Goal: Transaction & Acquisition: Purchase product/service

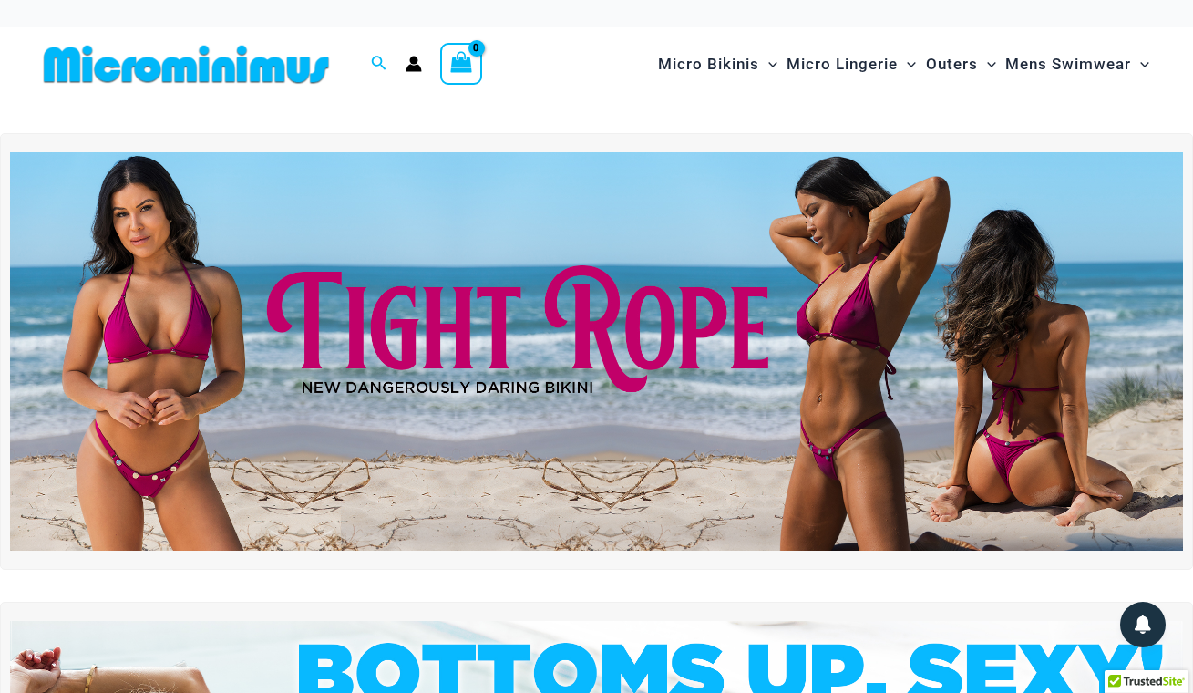
click at [582, 299] on img at bounding box center [596, 351] width 1173 height 398
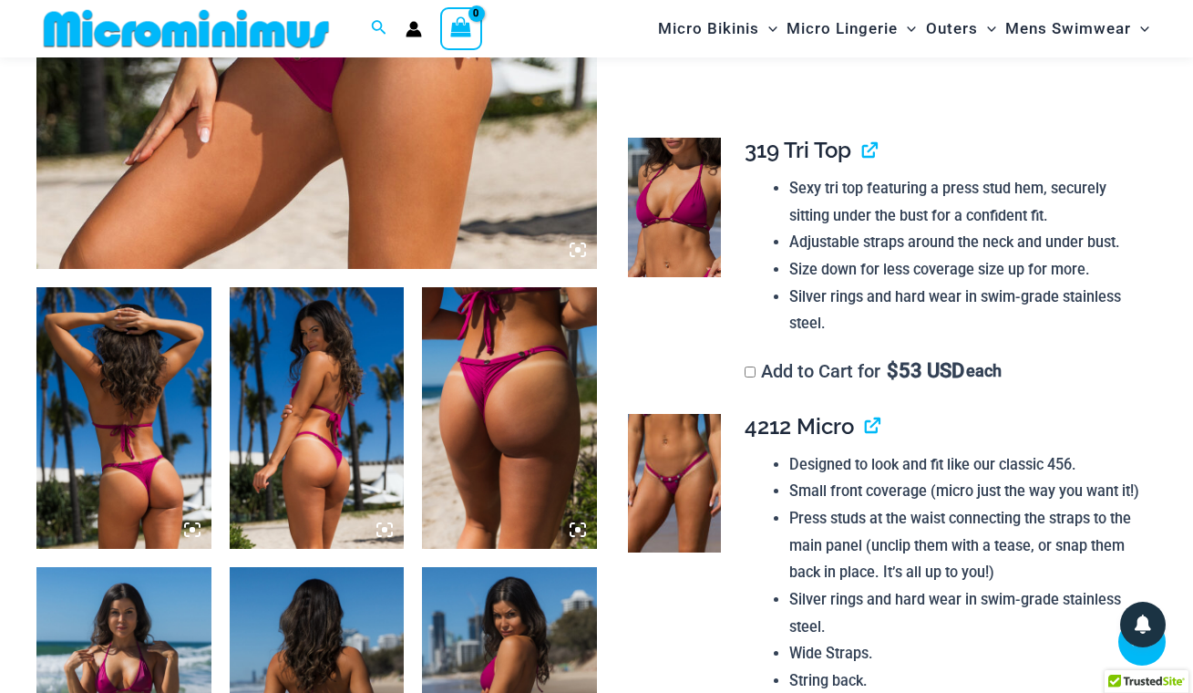
scroll to position [743, 0]
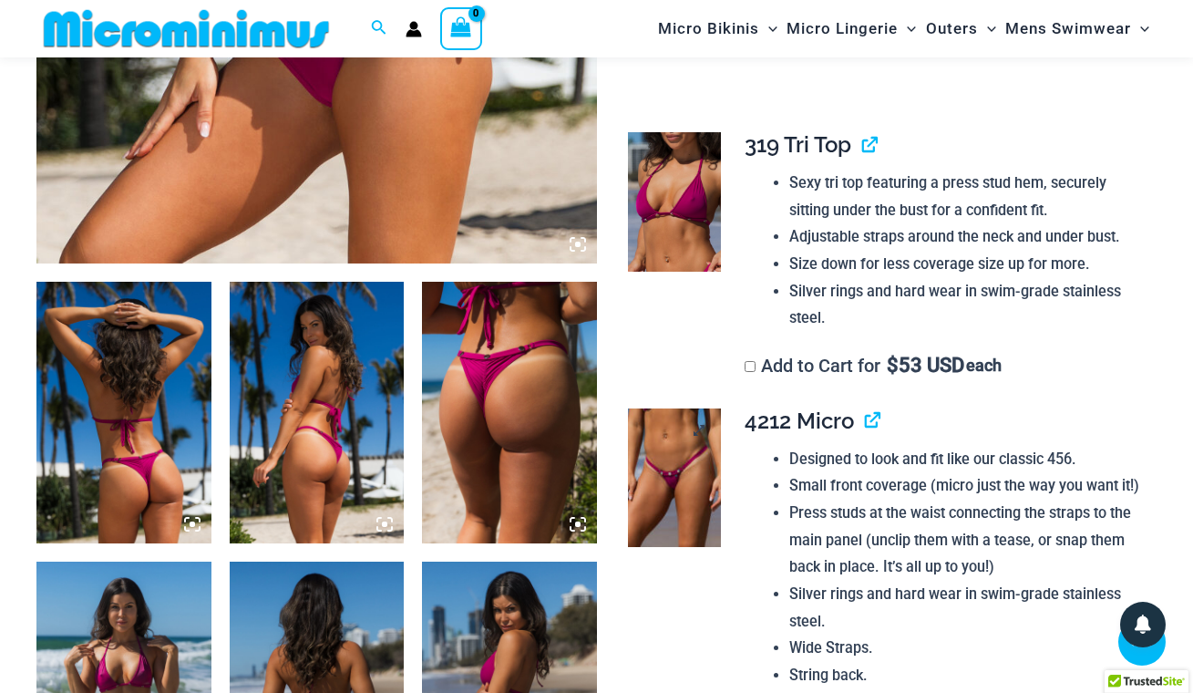
click at [680, 414] on img at bounding box center [674, 477] width 93 height 139
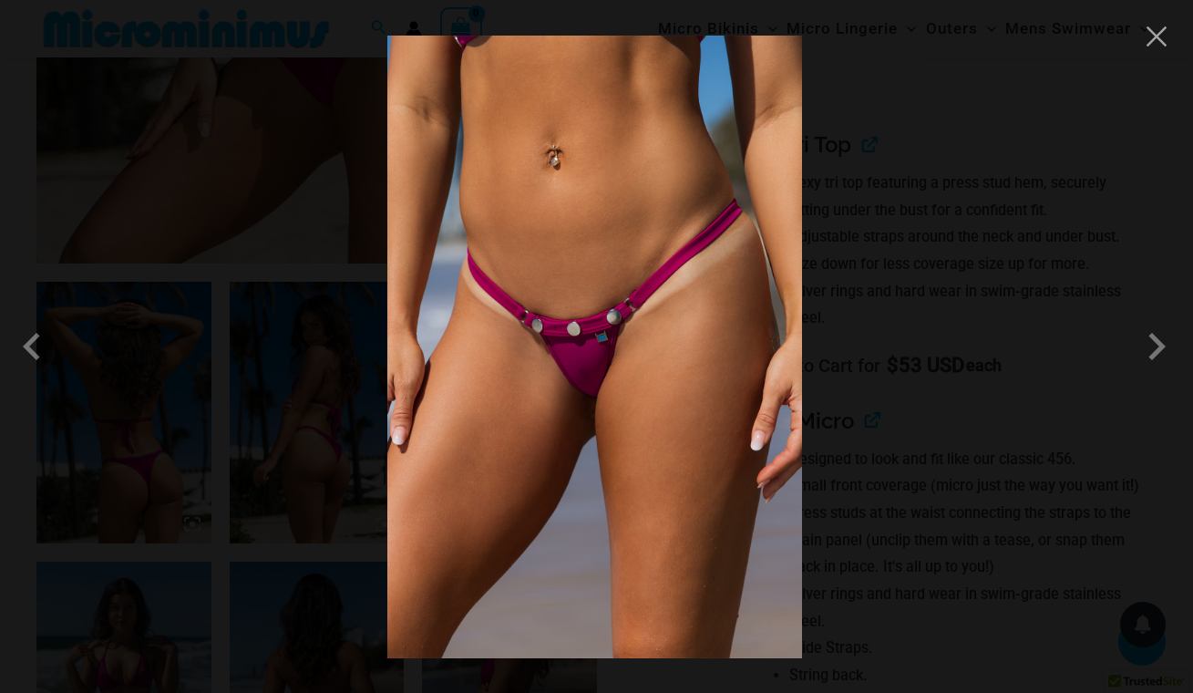
click at [680, 414] on img at bounding box center [594, 347] width 415 height 622
click at [1155, 39] on button "Close" at bounding box center [1156, 36] width 27 height 27
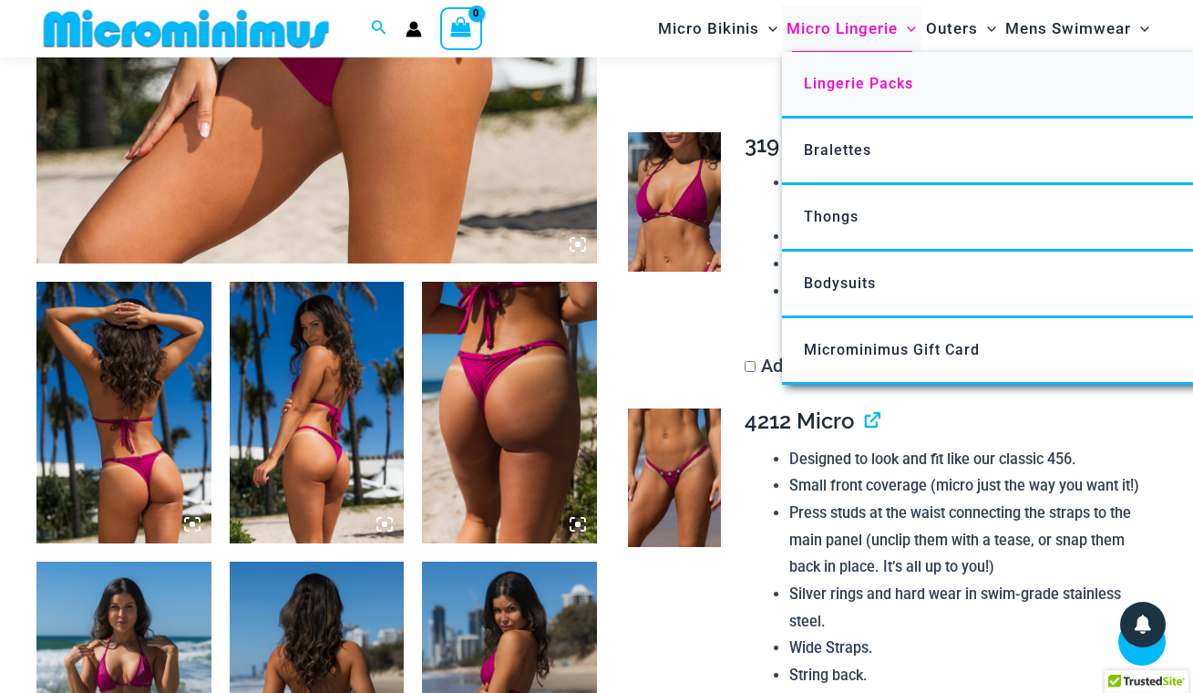
click at [822, 82] on span "Lingerie Packs" at bounding box center [858, 83] width 109 height 17
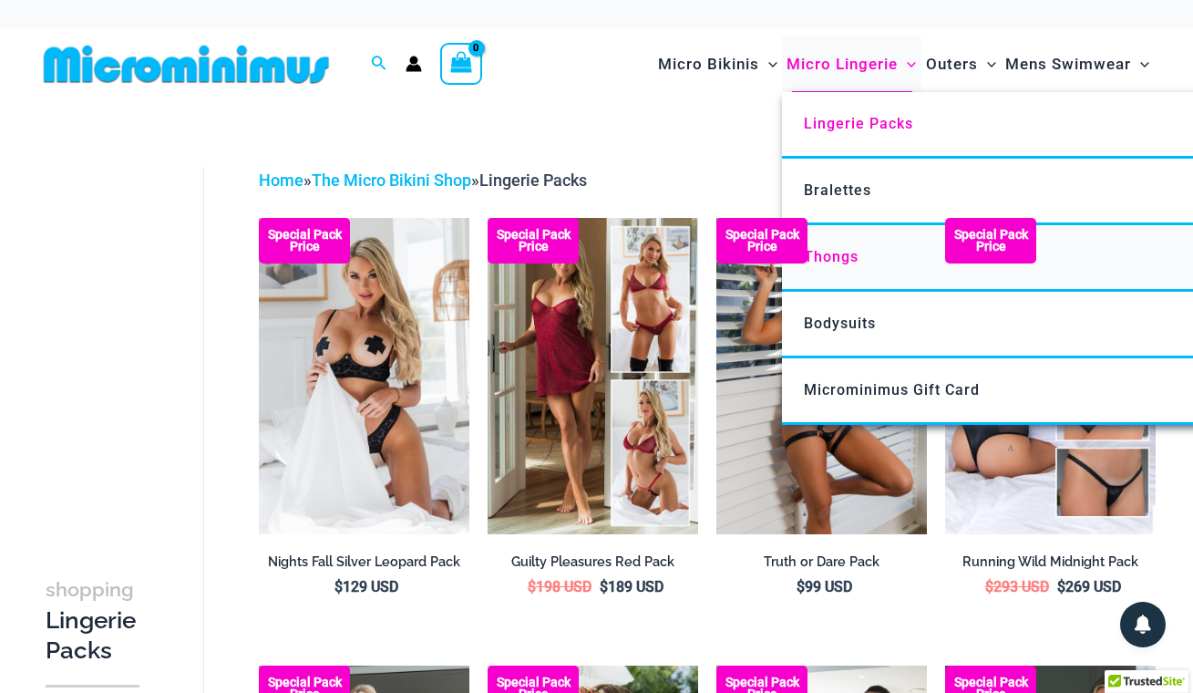
click at [840, 253] on span "Thongs" at bounding box center [831, 256] width 55 height 17
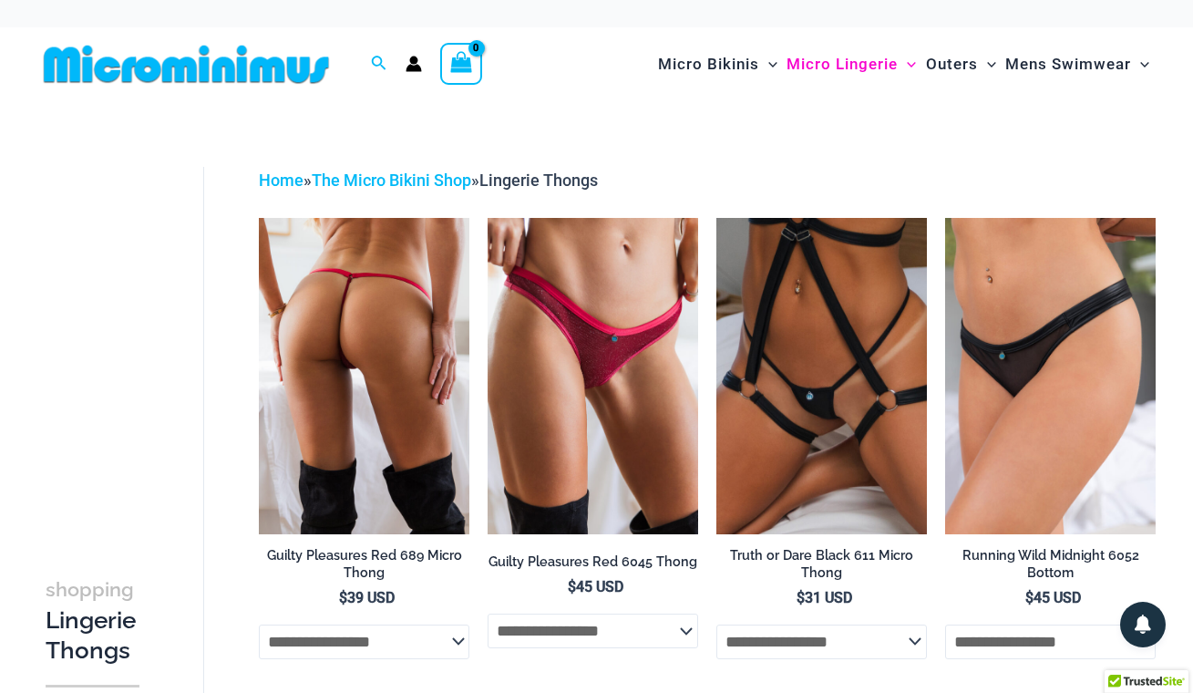
click at [390, 416] on img at bounding box center [364, 375] width 211 height 315
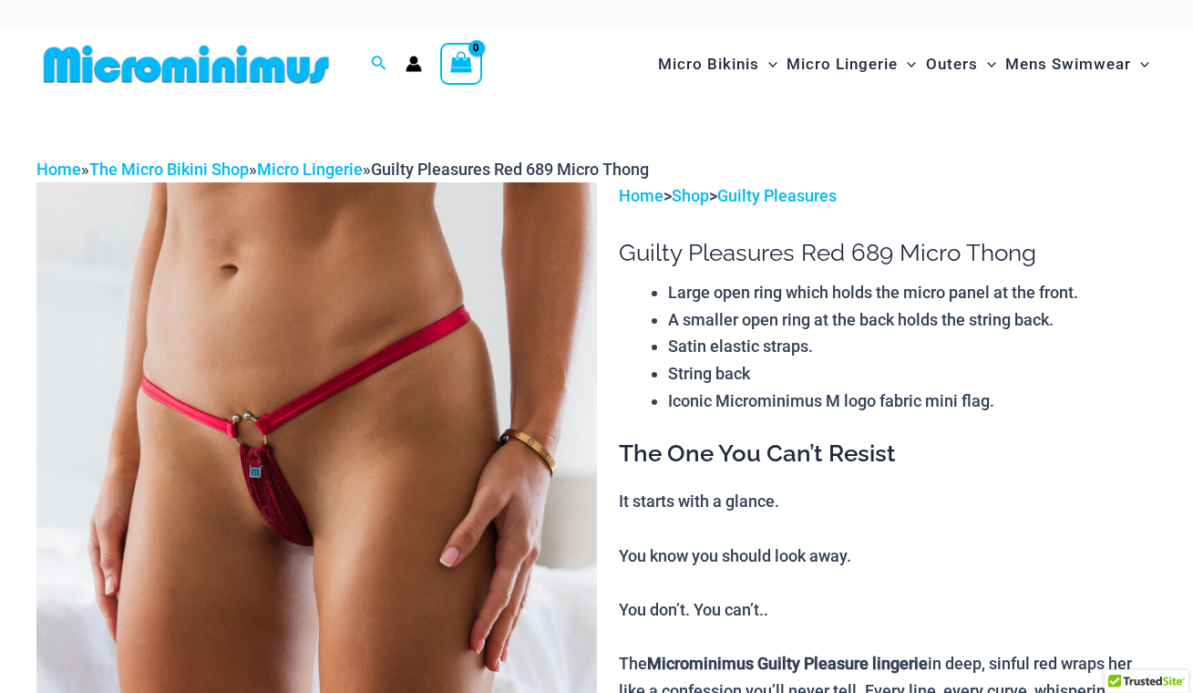
click at [390, 416] on img at bounding box center [316, 602] width 560 height 840
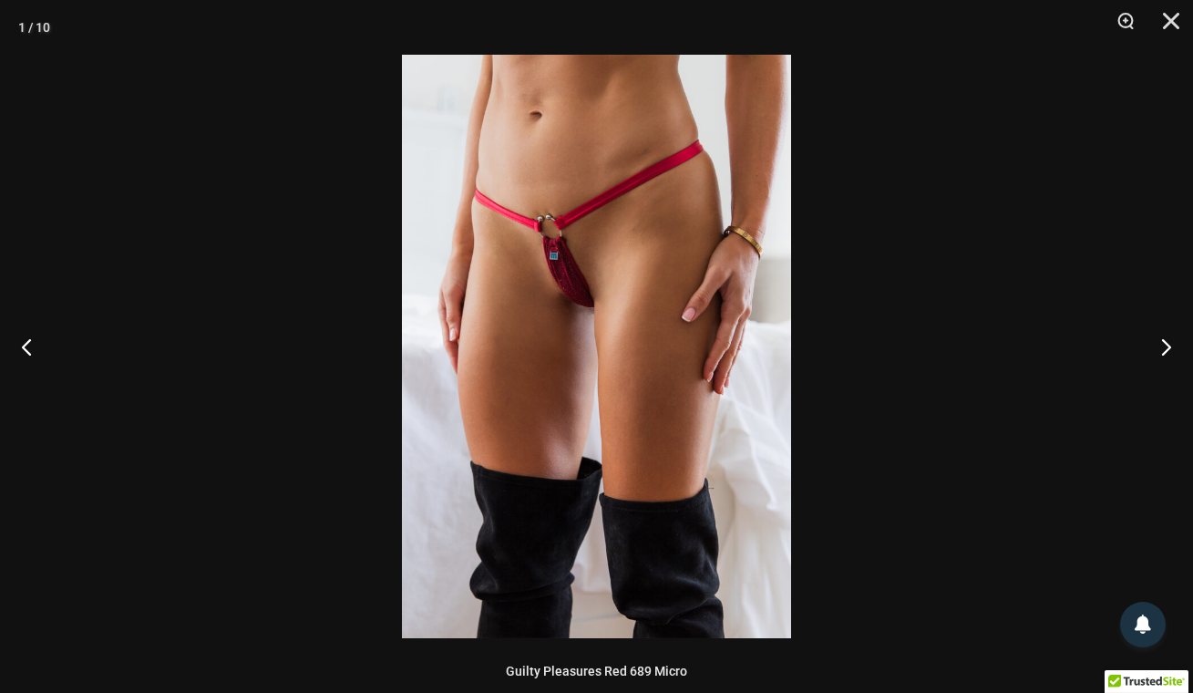
click at [509, 352] on img at bounding box center [596, 346] width 389 height 583
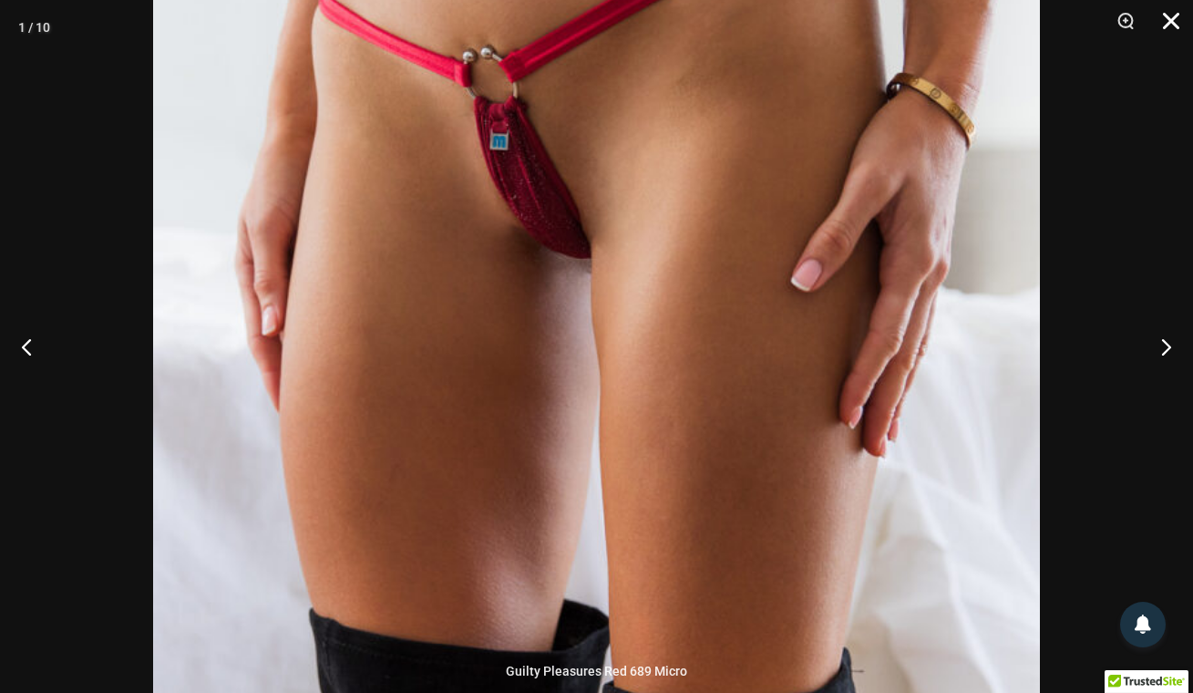
click at [1170, 22] on button "Close" at bounding box center [1165, 27] width 46 height 55
